Goal: Navigation & Orientation: Find specific page/section

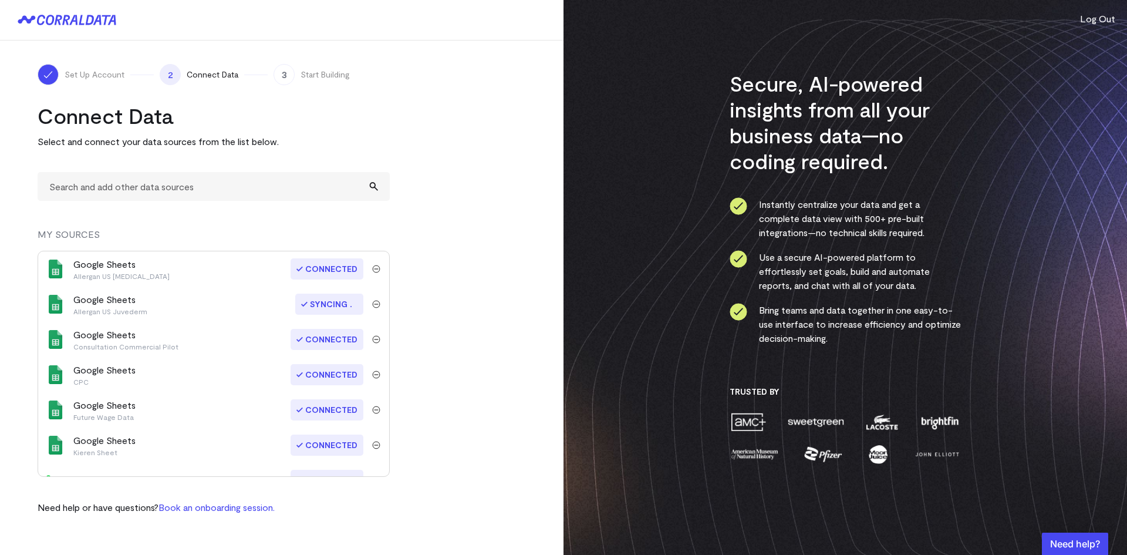
scroll to position [293, 0]
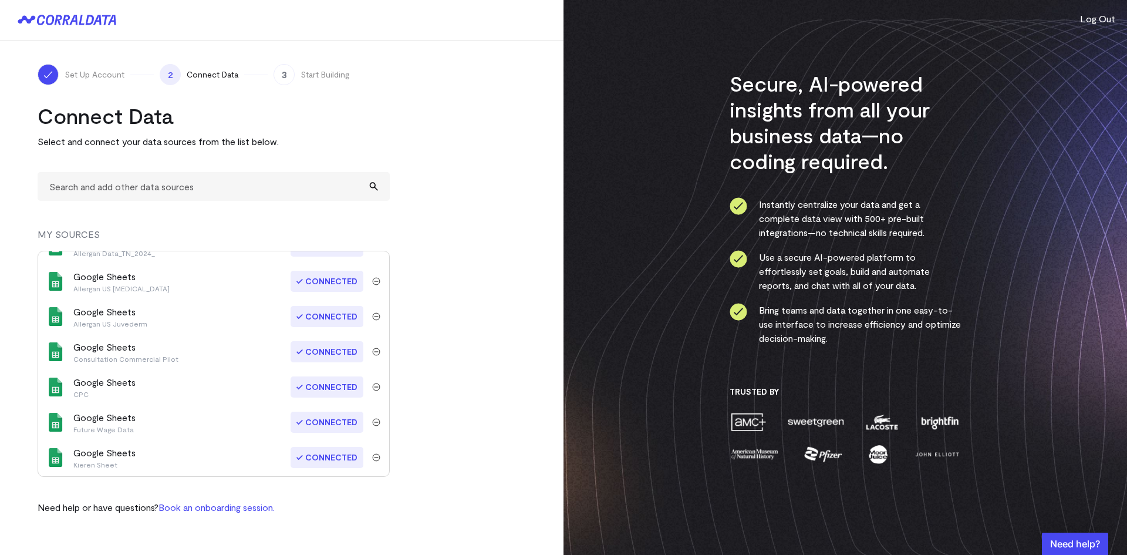
scroll to position [409, 0]
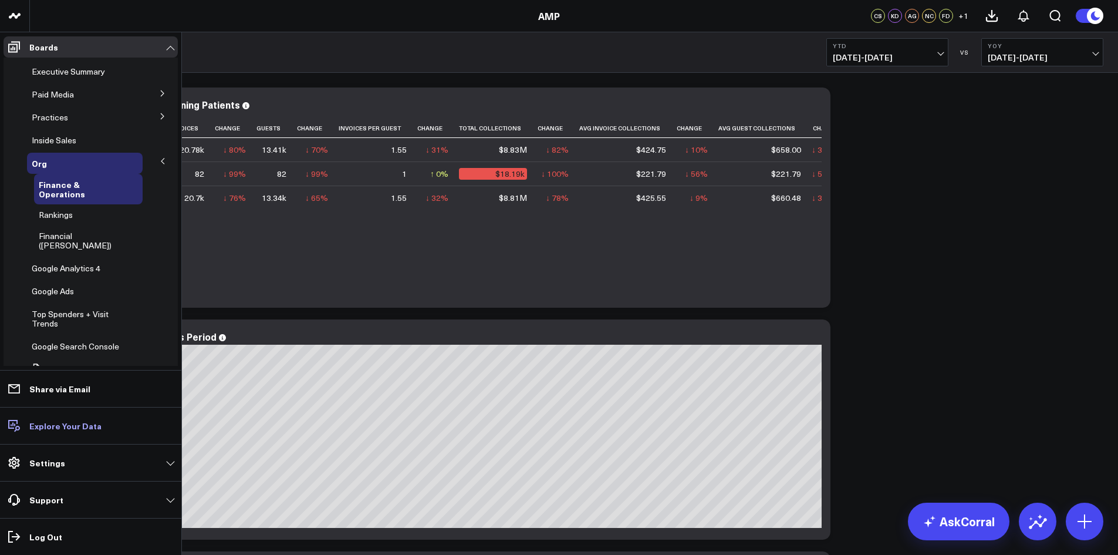
click at [52, 426] on p "Explore Your Data" at bounding box center [65, 425] width 72 height 9
